Goal: Task Accomplishment & Management: Manage account settings

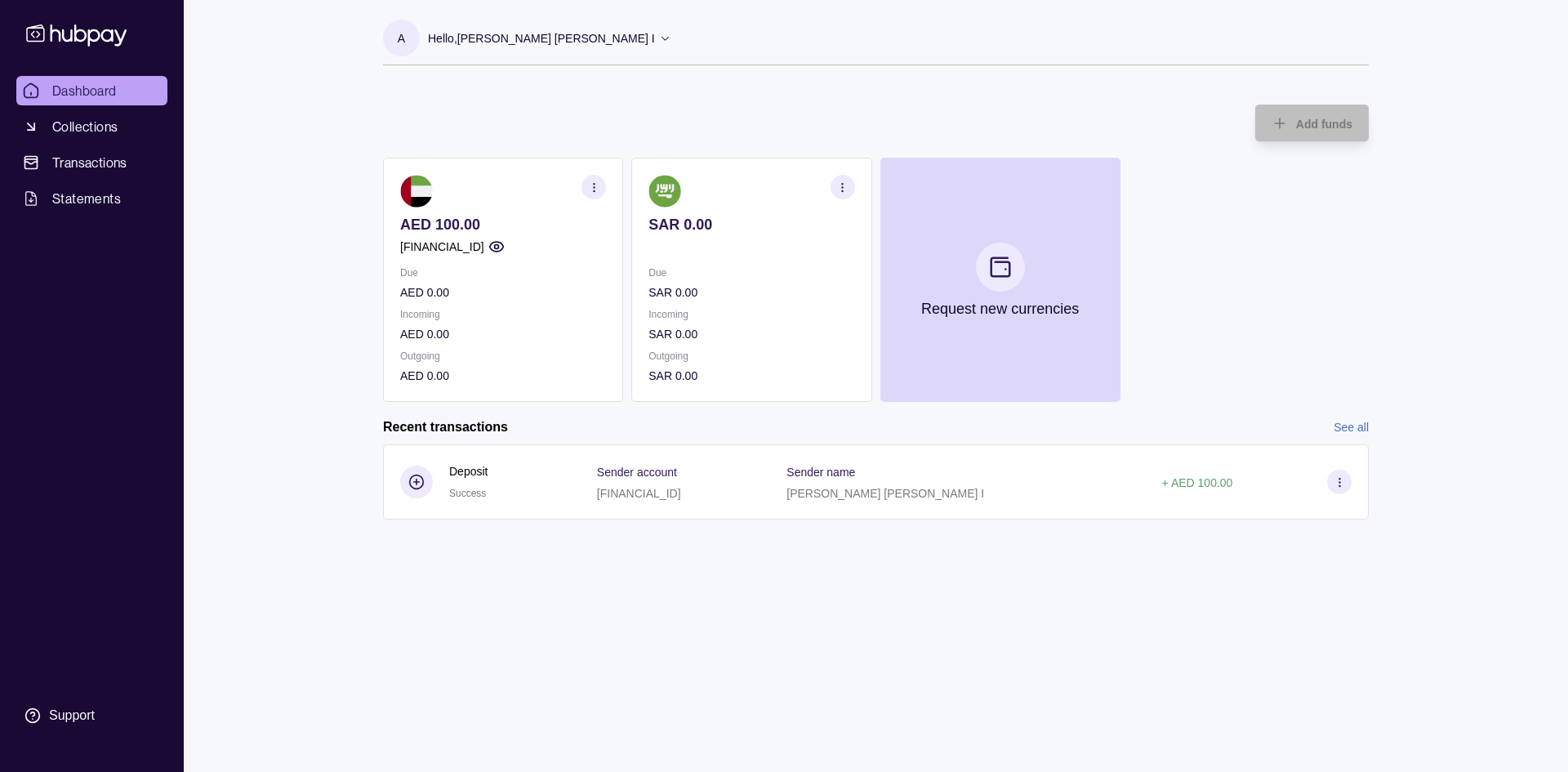
click at [1357, 429] on link "See all" at bounding box center [1350, 427] width 35 height 18
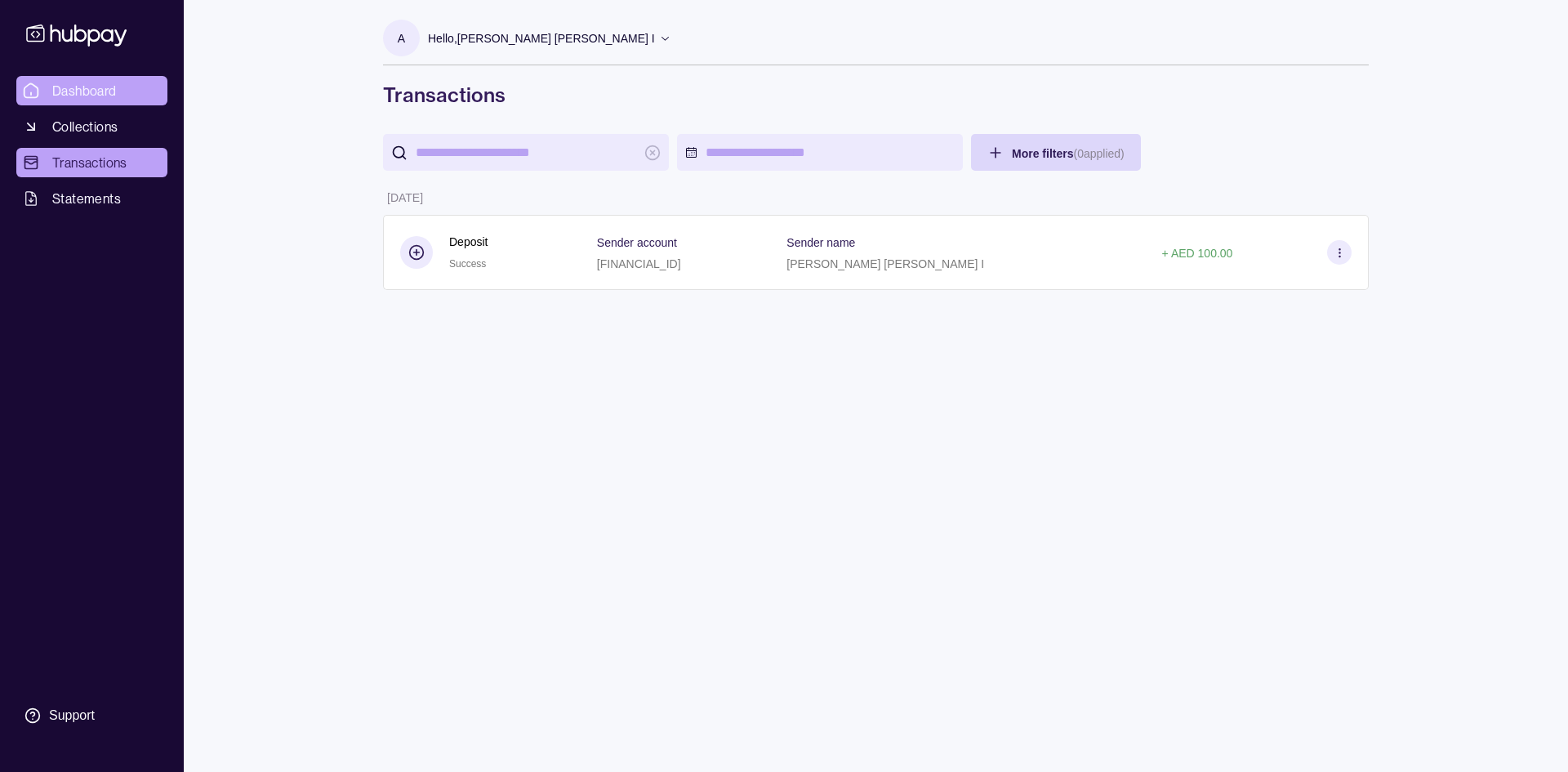
click at [84, 92] on span "Dashboard" at bounding box center [84, 91] width 65 height 20
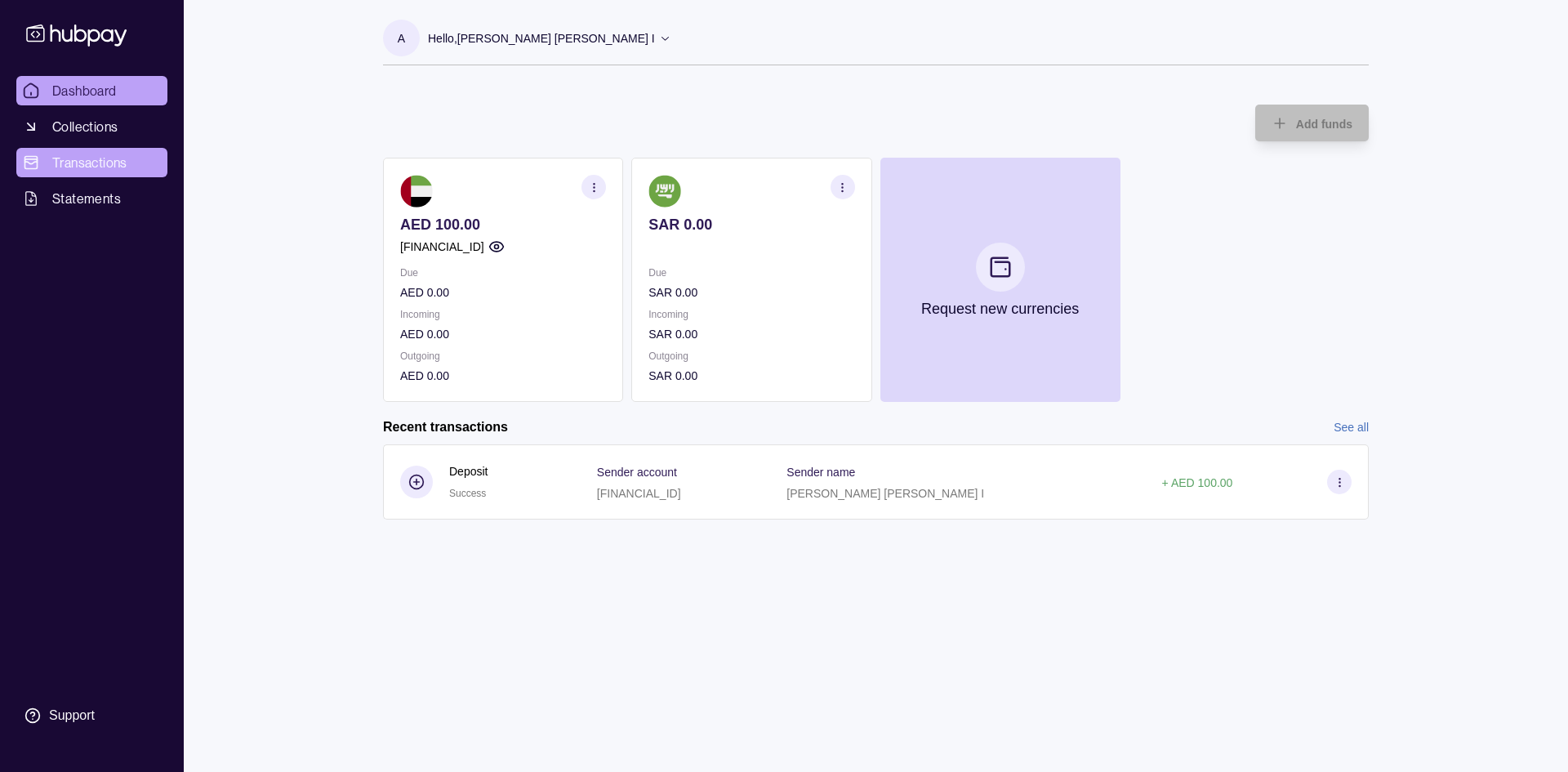
click at [110, 158] on span "Transactions" at bounding box center [89, 163] width 75 height 20
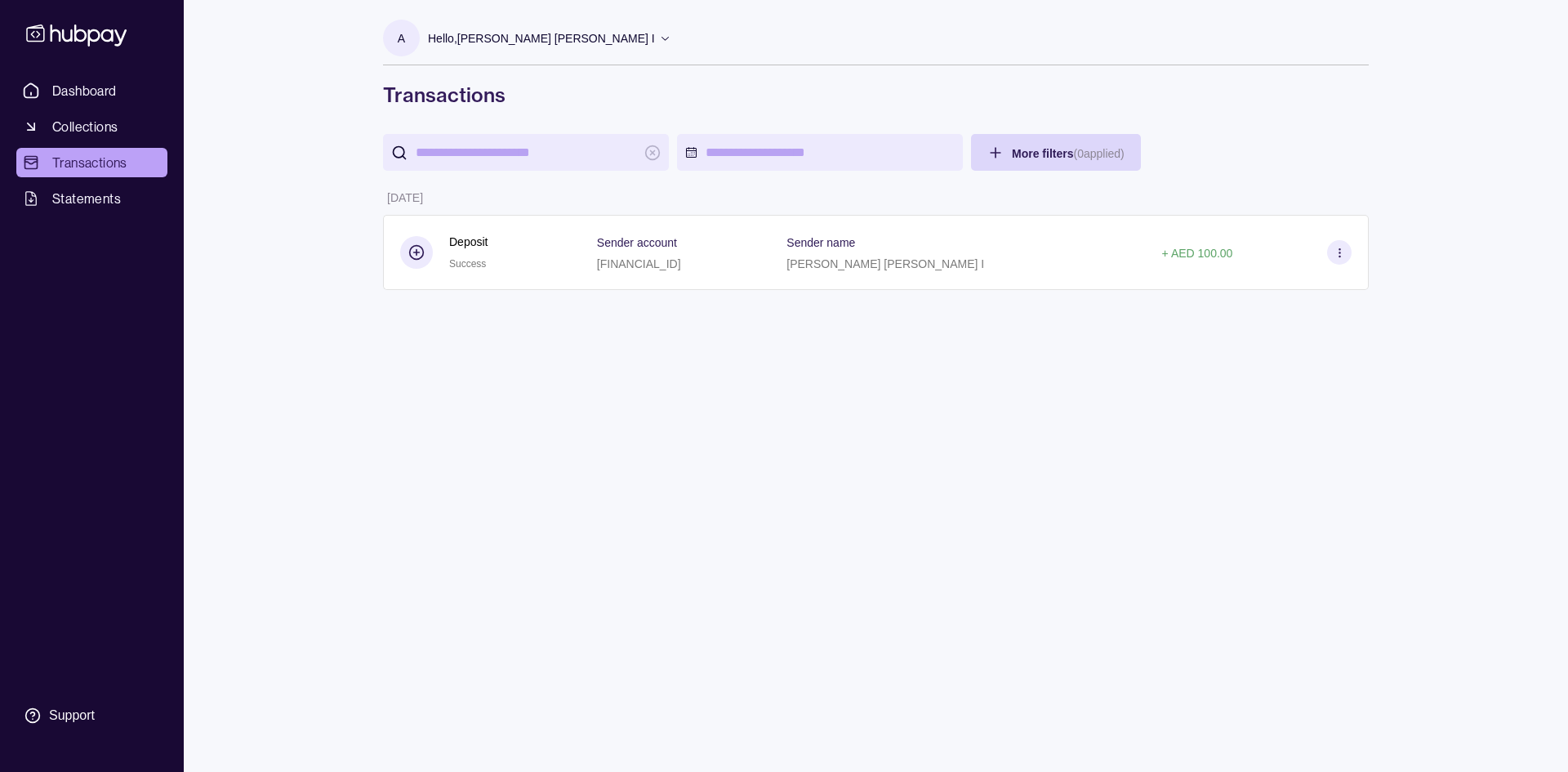
click at [94, 96] on span "Dashboard" at bounding box center [84, 91] width 65 height 20
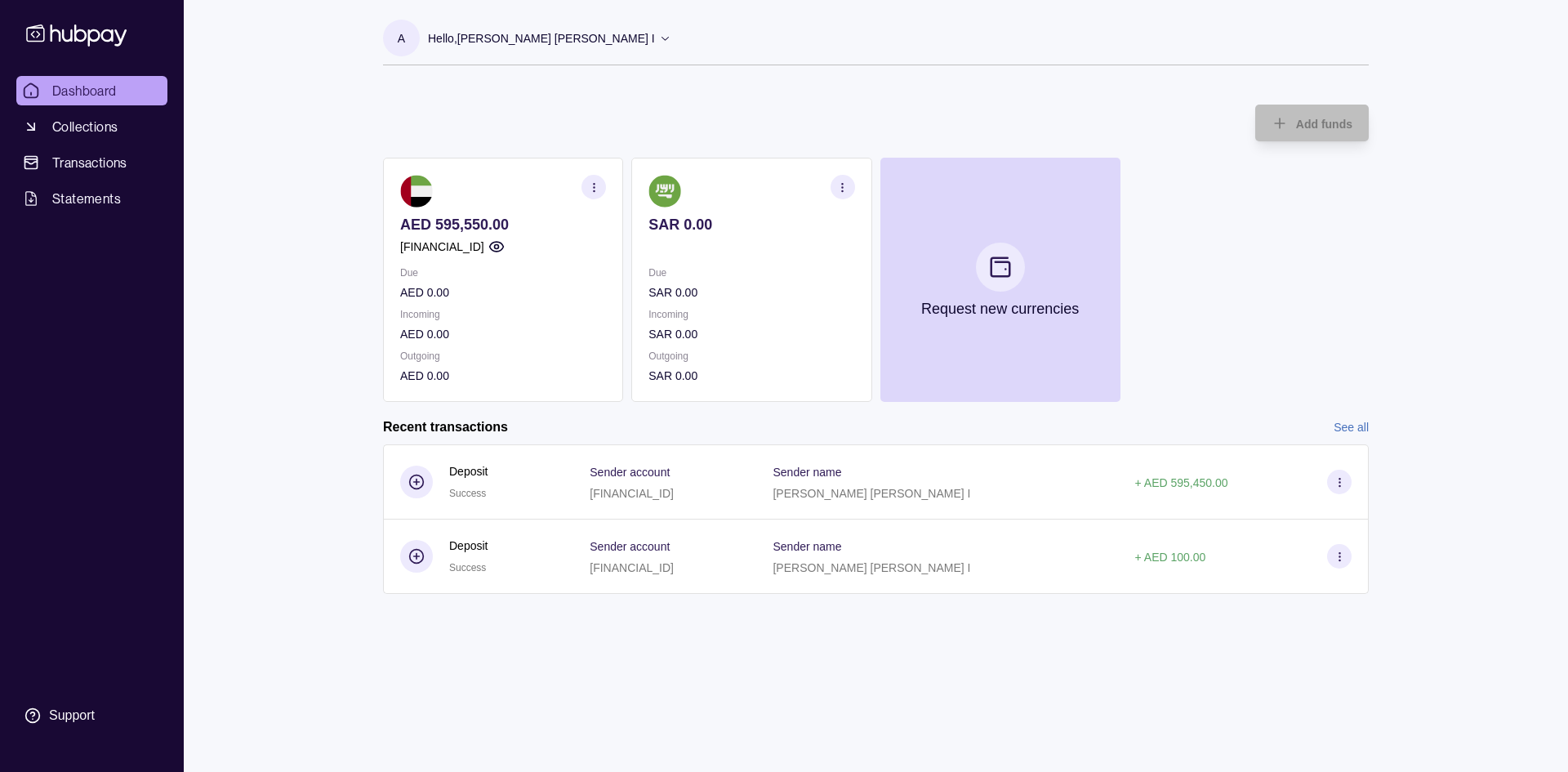
click at [593, 38] on p "Hello, [PERSON_NAME] [PERSON_NAME]" at bounding box center [540, 38] width 227 height 18
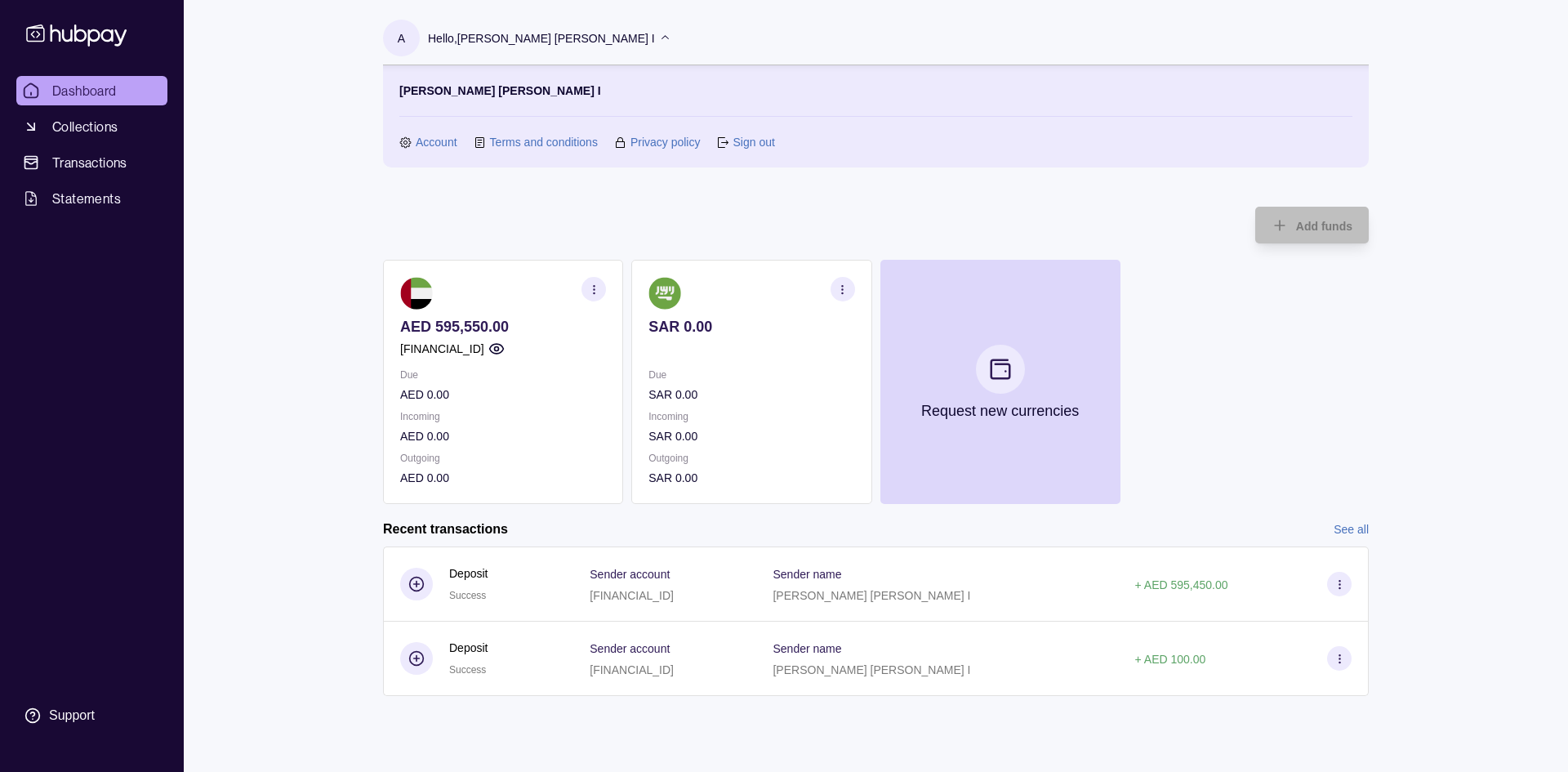
click at [765, 144] on link "Sign out" at bounding box center [753, 142] width 42 height 18
